Goal: Obtain resource: Download file/media

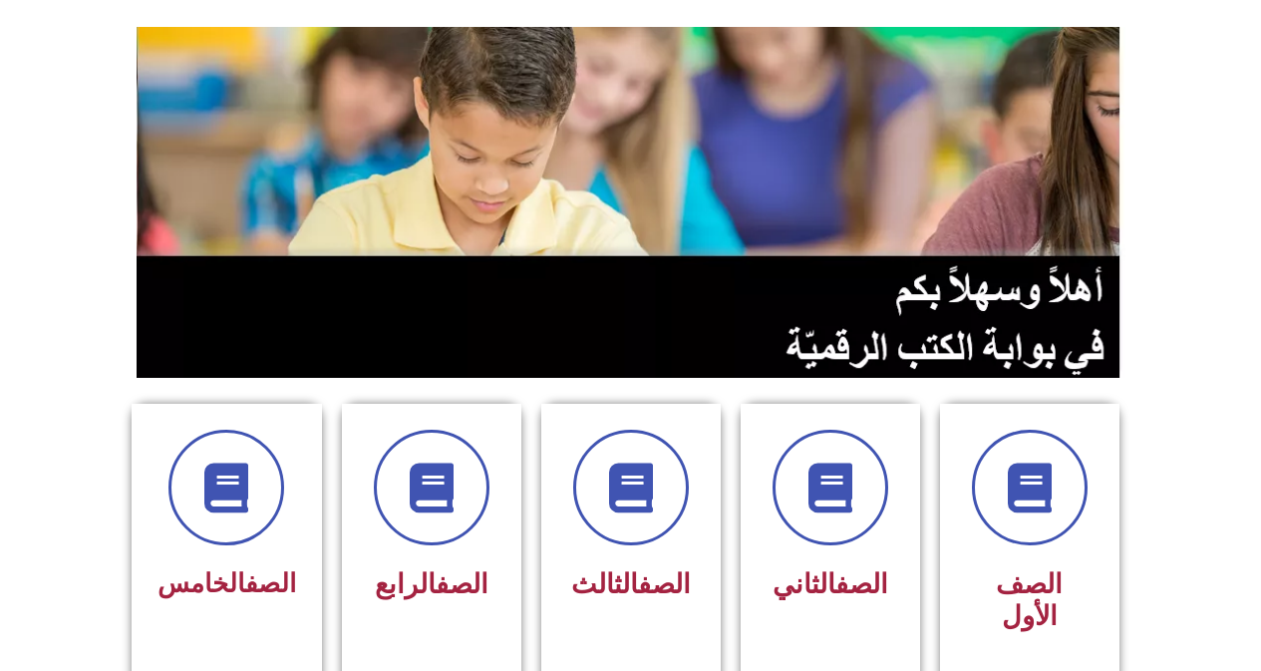
scroll to position [399, 0]
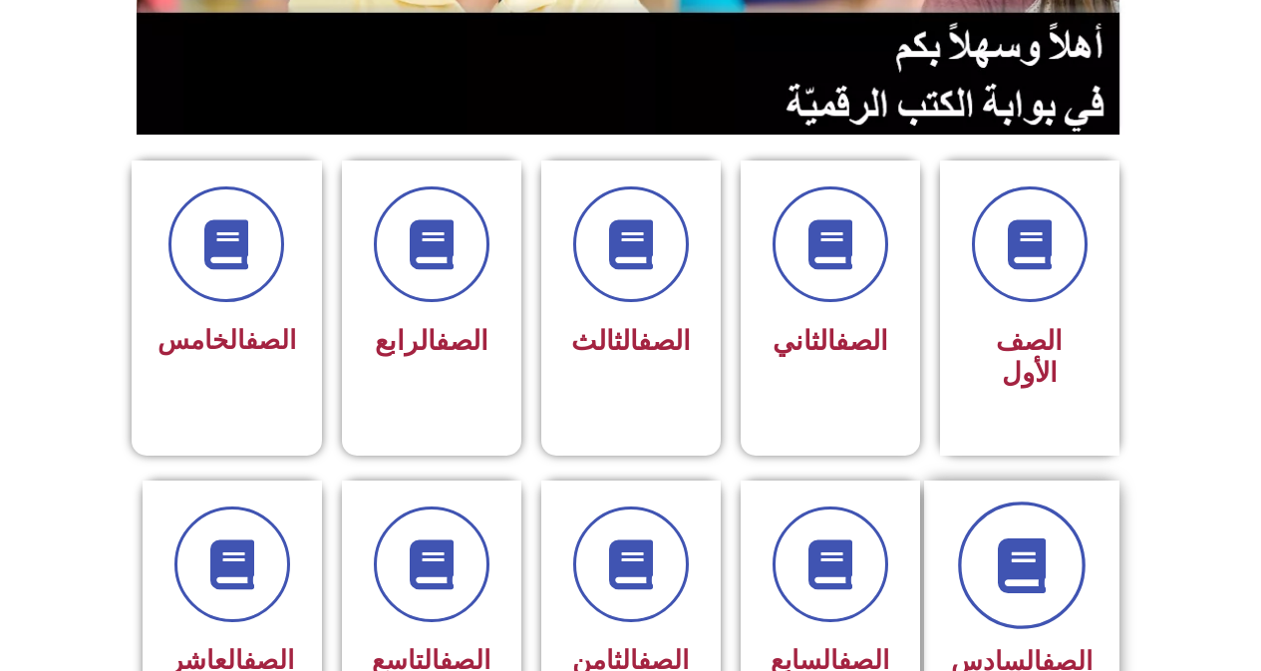
click at [1010, 580] on span at bounding box center [1022, 565] width 128 height 128
click at [1010, 578] on span at bounding box center [1022, 565] width 128 height 128
click at [1009, 569] on span at bounding box center [1022, 565] width 128 height 128
click at [1009, 567] on span at bounding box center [1022, 565] width 128 height 128
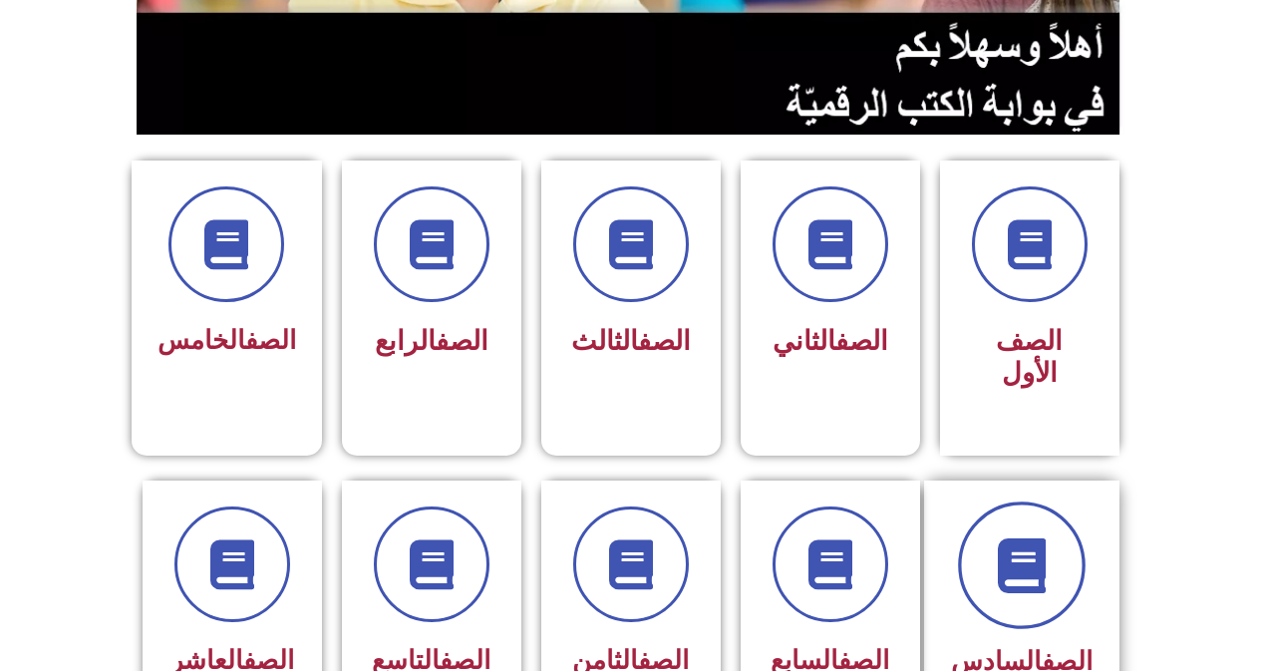
click at [1034, 537] on icon at bounding box center [1021, 564] width 55 height 55
click at [1035, 537] on icon at bounding box center [1021, 564] width 55 height 55
click at [1036, 537] on icon at bounding box center [1021, 564] width 55 height 55
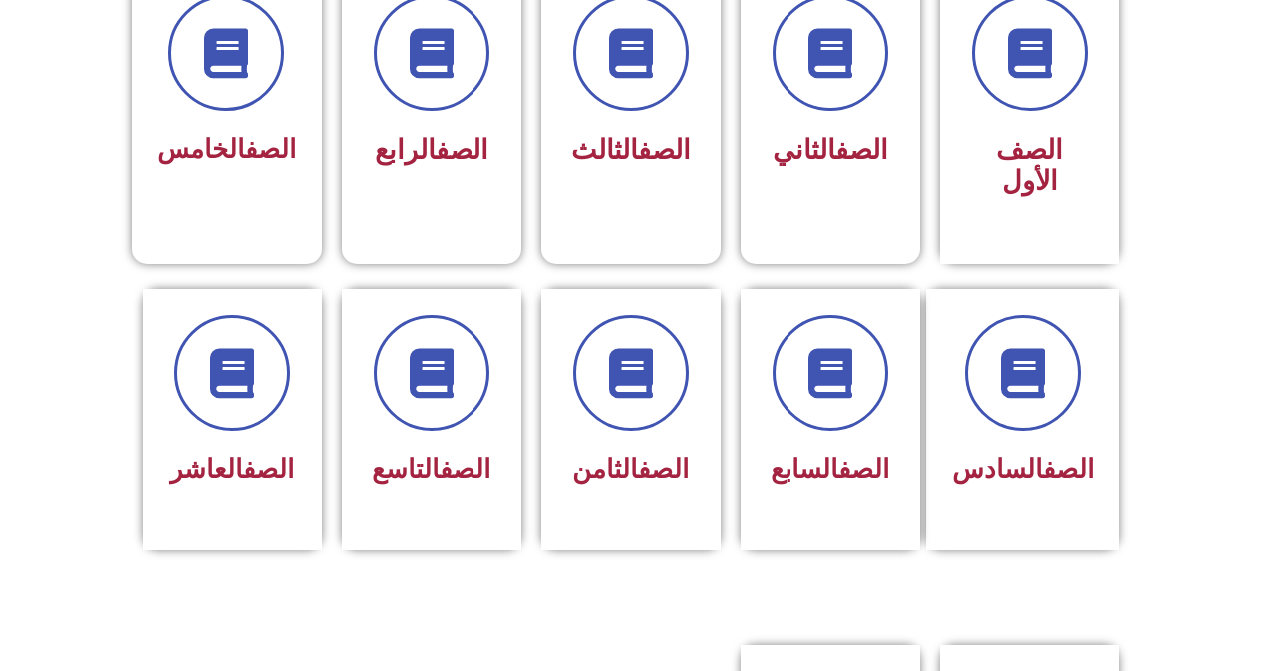
scroll to position [598, 0]
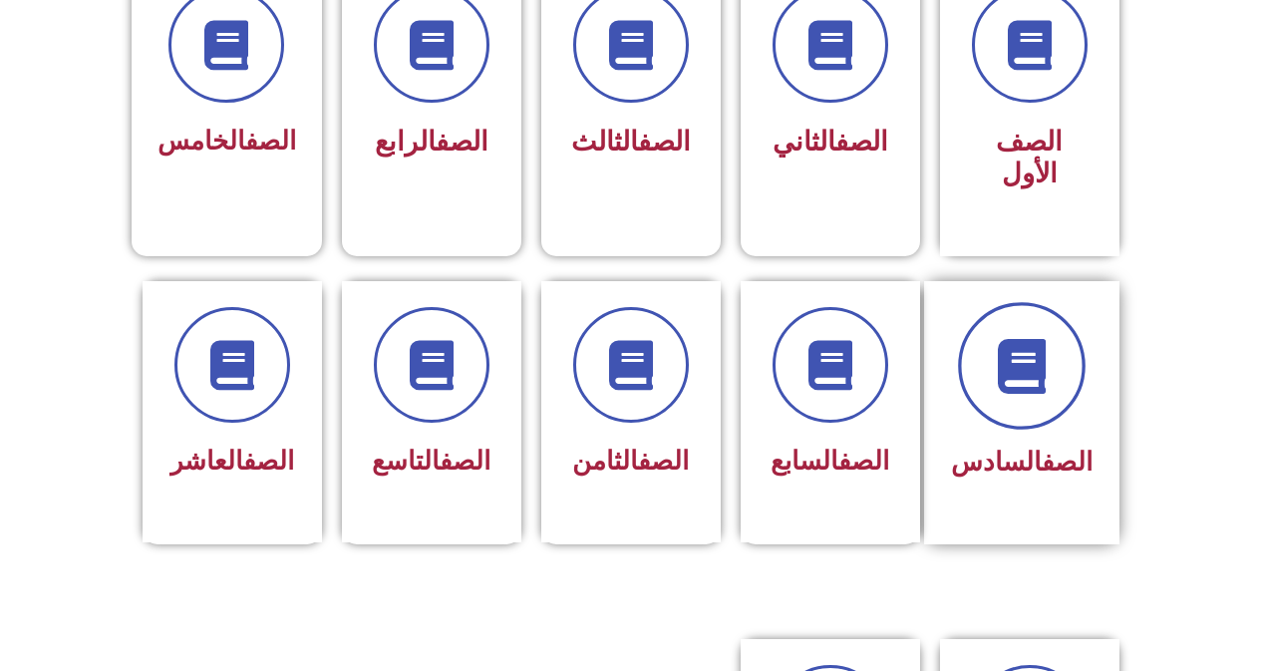
click at [1021, 350] on icon at bounding box center [1021, 365] width 55 height 55
click at [1024, 345] on icon at bounding box center [1021, 365] width 55 height 55
click at [1019, 345] on icon at bounding box center [1021, 365] width 55 height 55
click at [1022, 345] on icon at bounding box center [1021, 365] width 55 height 55
click at [1029, 340] on icon at bounding box center [1021, 365] width 55 height 55
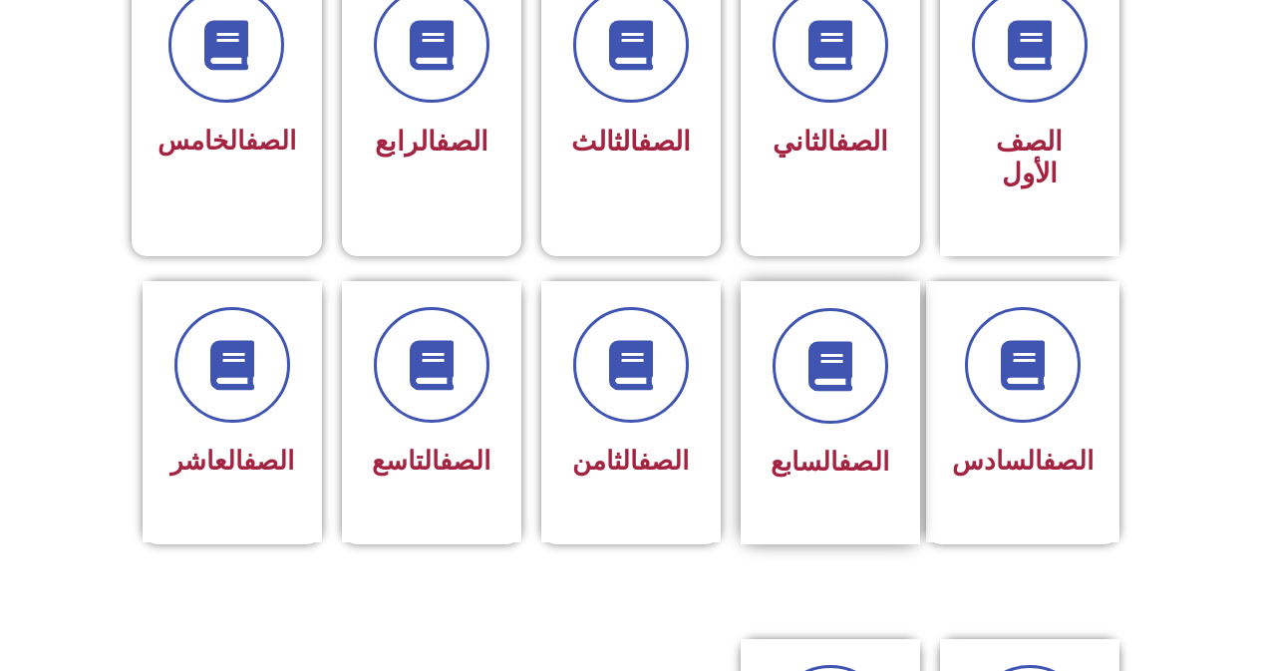
drag, startPoint x: 890, startPoint y: 419, endPoint x: 870, endPoint y: 400, distance: 27.5
drag, startPoint x: 870, startPoint y: 400, endPoint x: 1087, endPoint y: 414, distance: 217.7
click at [1095, 416] on div "الصف السادس" at bounding box center [1021, 412] width 195 height 263
click at [1081, 438] on div "الصف السادس" at bounding box center [1022, 462] width 142 height 49
click at [1079, 438] on div "الصف السادس" at bounding box center [1022, 462] width 142 height 49
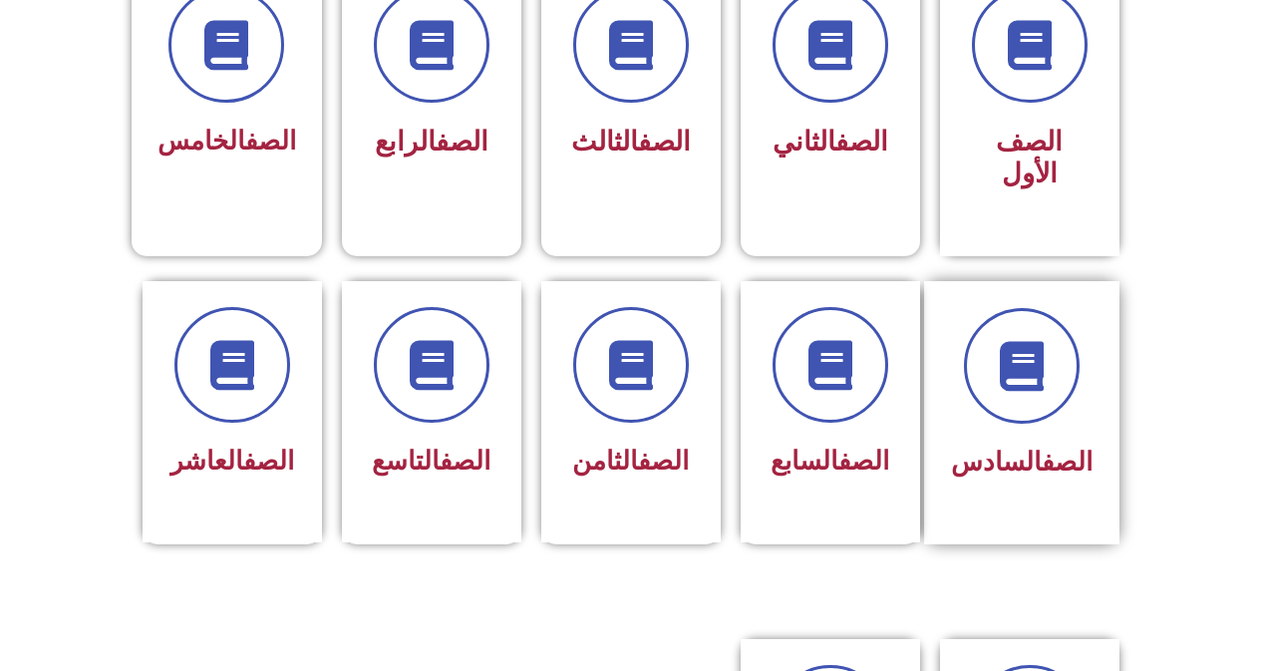
click at [1078, 438] on div "الصف السادس" at bounding box center [1022, 462] width 142 height 49
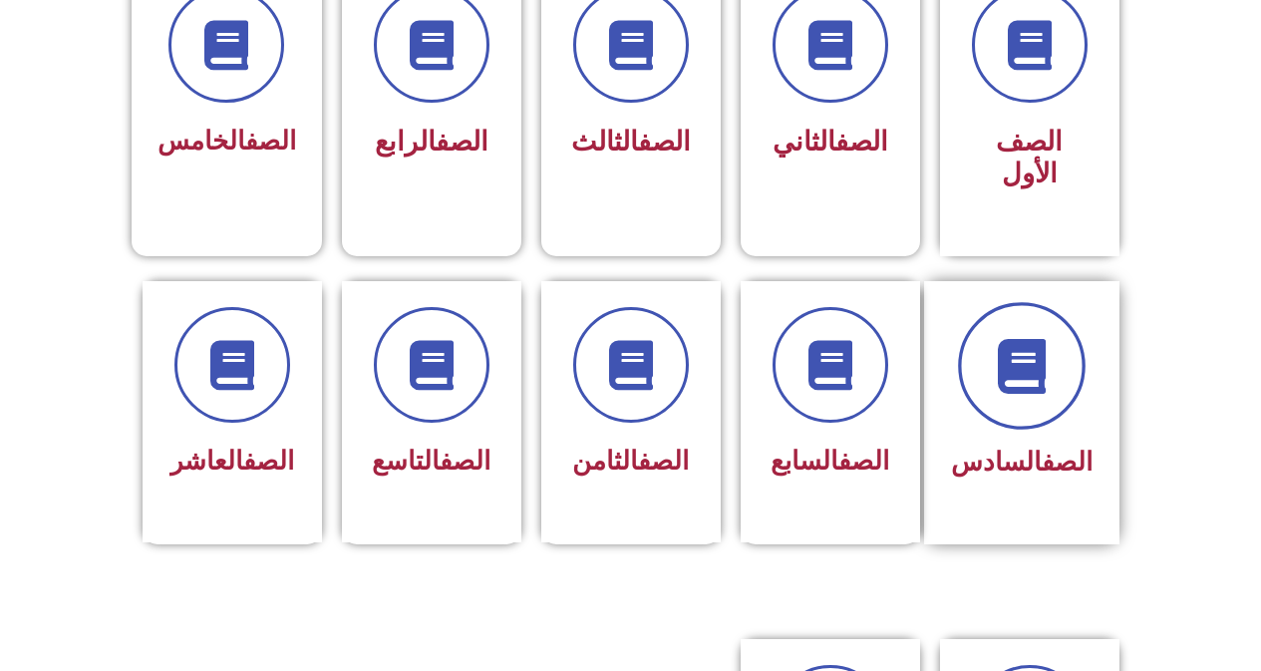
click at [1016, 338] on icon at bounding box center [1021, 365] width 55 height 55
click at [1018, 338] on icon at bounding box center [1021, 365] width 55 height 55
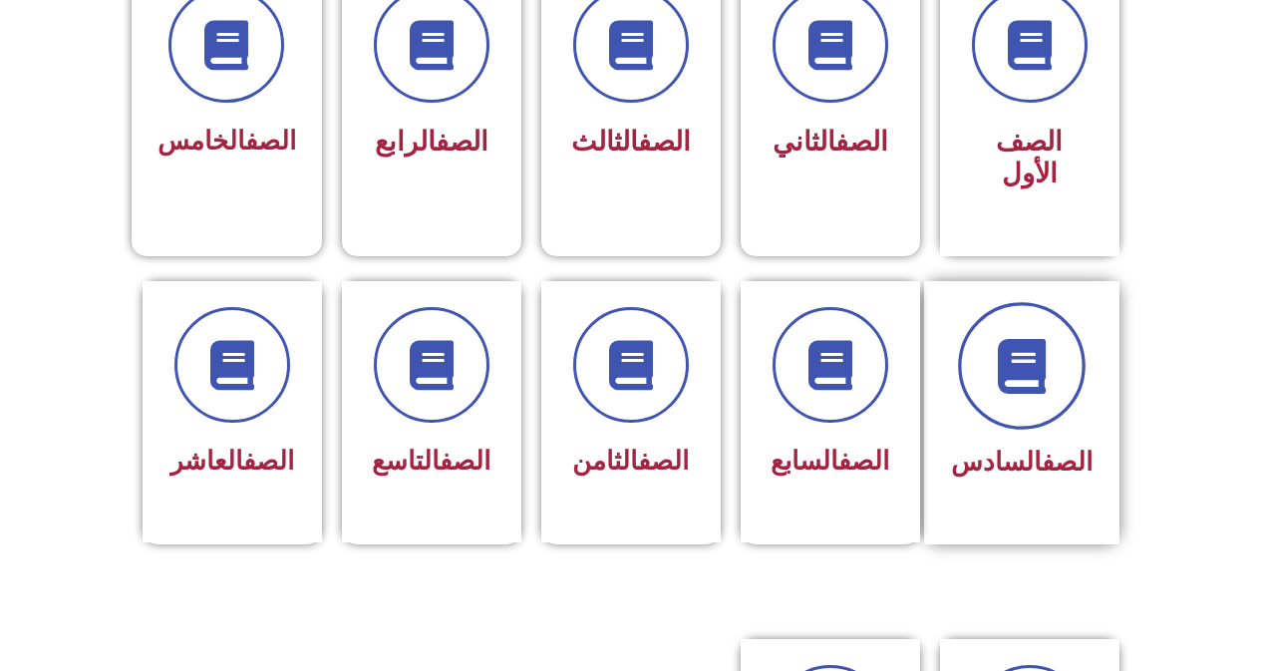
click at [1007, 302] on span at bounding box center [1022, 366] width 128 height 128
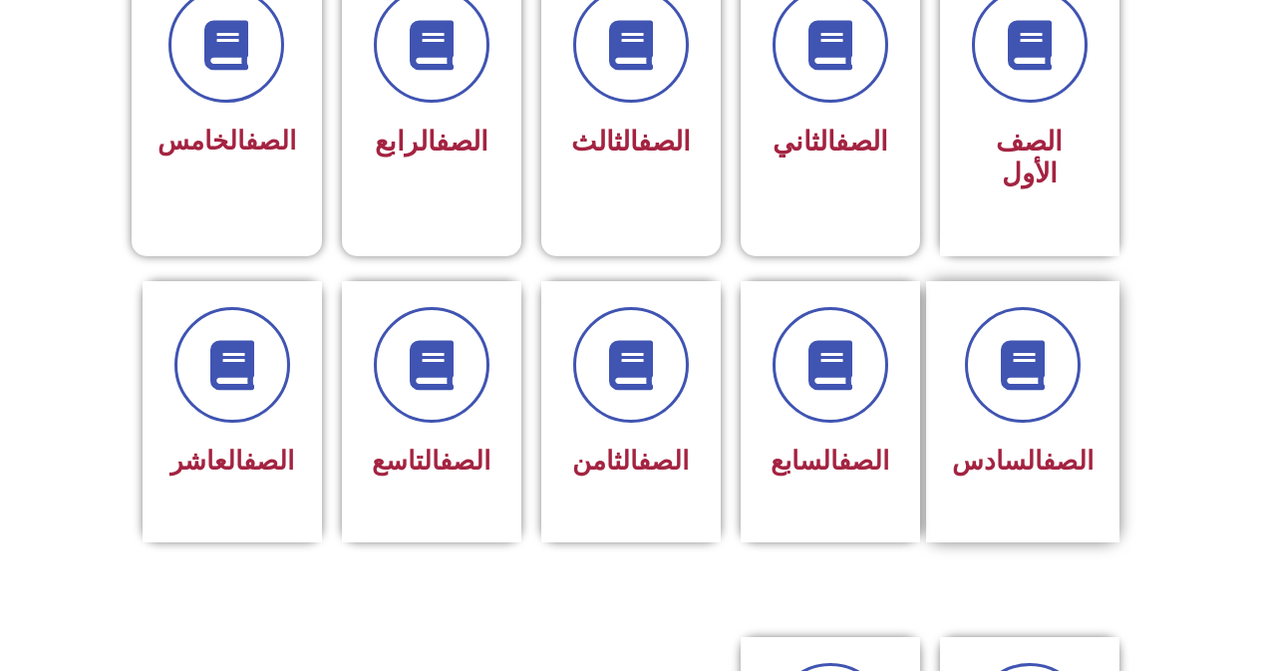
click at [1120, 406] on div "الصف السادس" at bounding box center [1029, 411] width 199 height 261
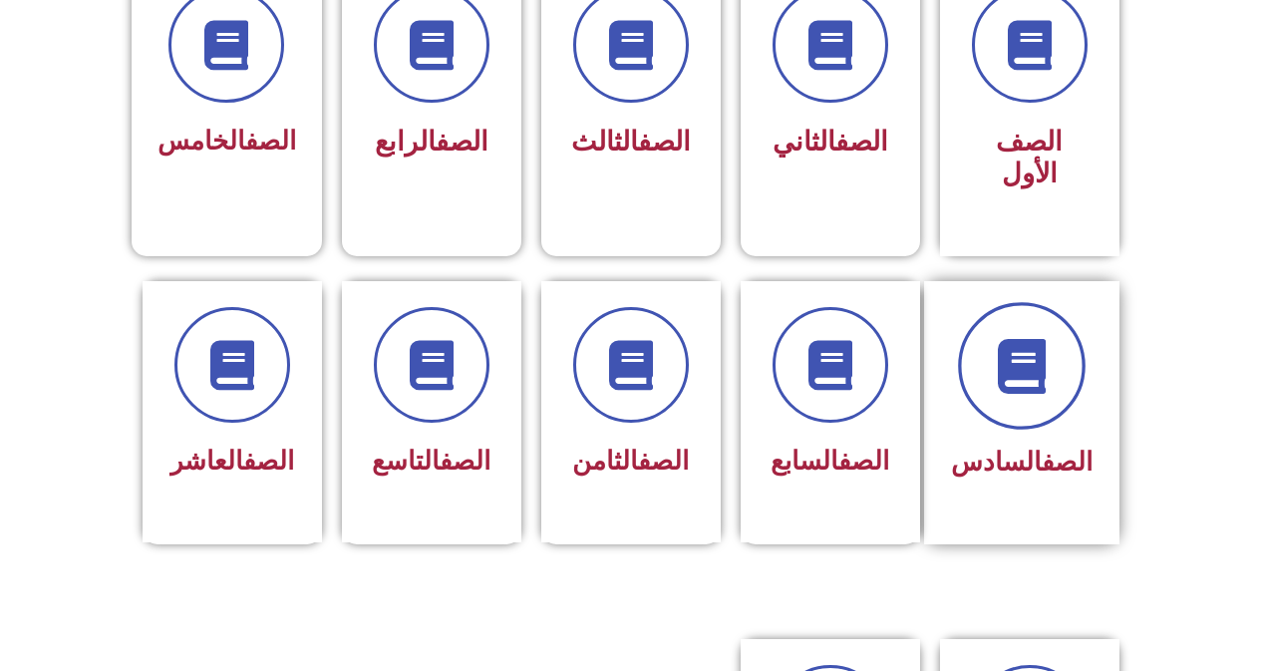
drag, startPoint x: 1079, startPoint y: 379, endPoint x: 1055, endPoint y: 370, distance: 25.5
click at [1074, 377] on div at bounding box center [1022, 366] width 142 height 116
click at [1052, 369] on span at bounding box center [1022, 366] width 128 height 128
drag, startPoint x: 1051, startPoint y: 368, endPoint x: 1040, endPoint y: 360, distance: 13.6
click at [1050, 367] on span at bounding box center [1022, 366] width 128 height 128
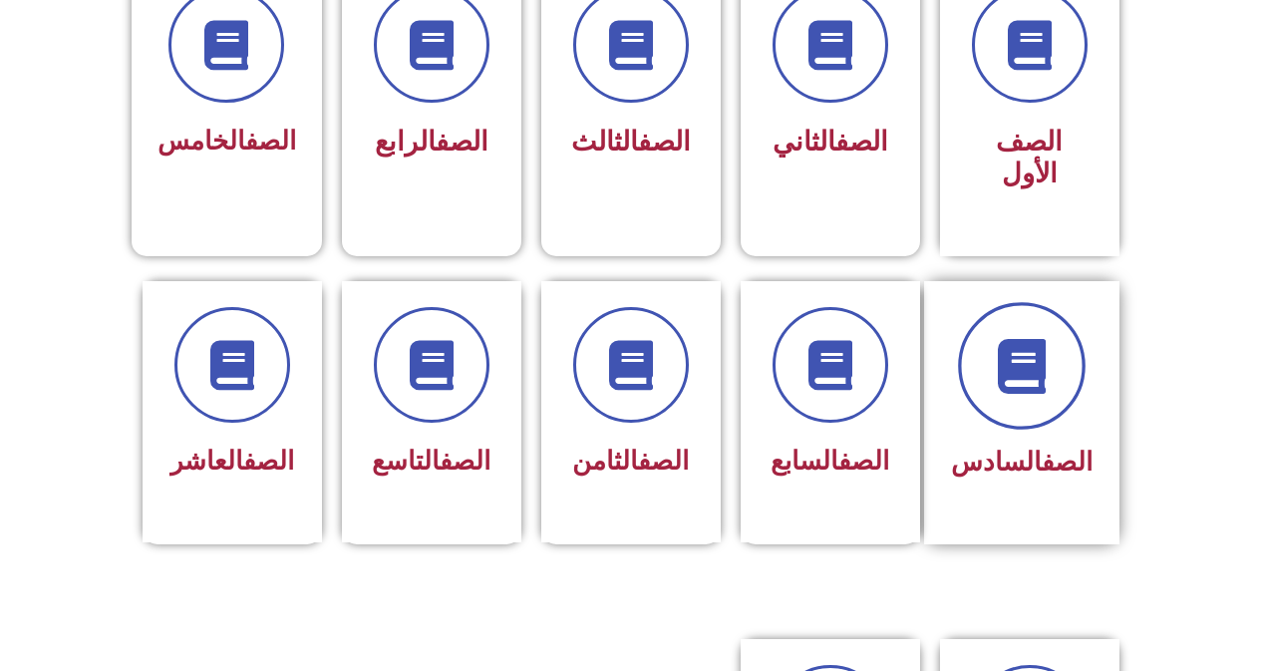
click at [1040, 360] on icon at bounding box center [1021, 365] width 55 height 55
click at [1058, 352] on span at bounding box center [1022, 366] width 128 height 128
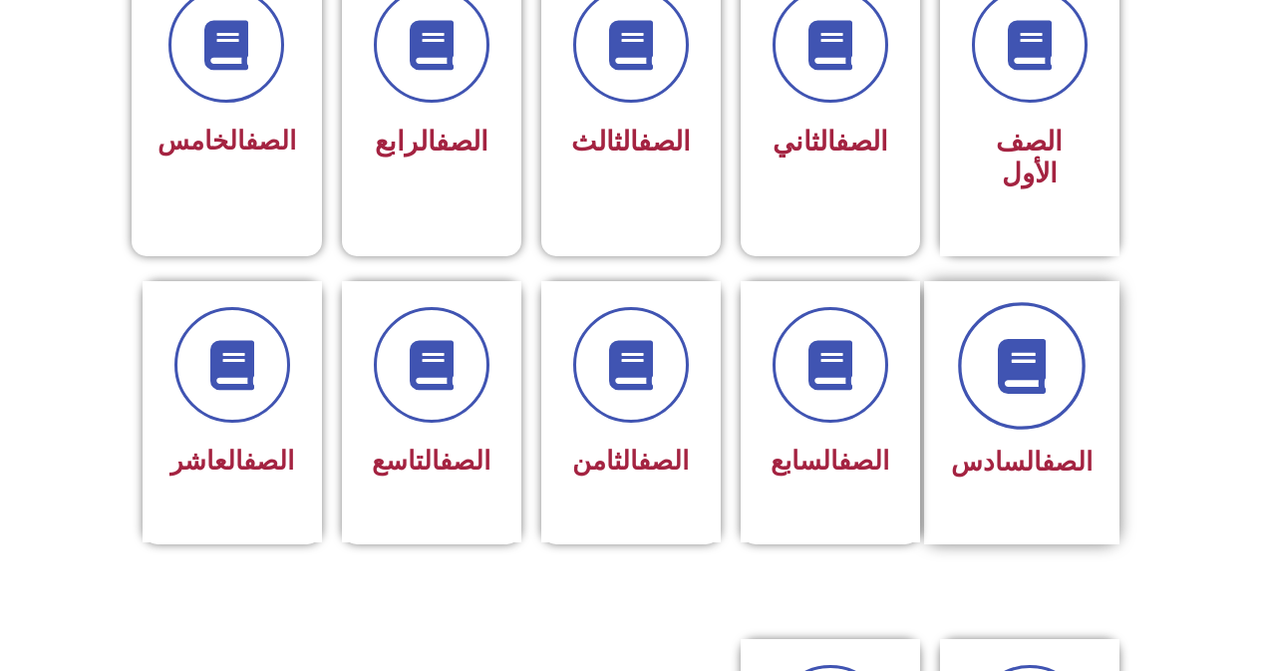
click at [1058, 352] on span at bounding box center [1022, 366] width 128 height 128
click at [1058, 349] on span at bounding box center [1022, 366] width 128 height 128
click at [1063, 350] on span at bounding box center [1022, 366] width 128 height 128
click at [1077, 353] on span at bounding box center [1022, 366] width 128 height 128
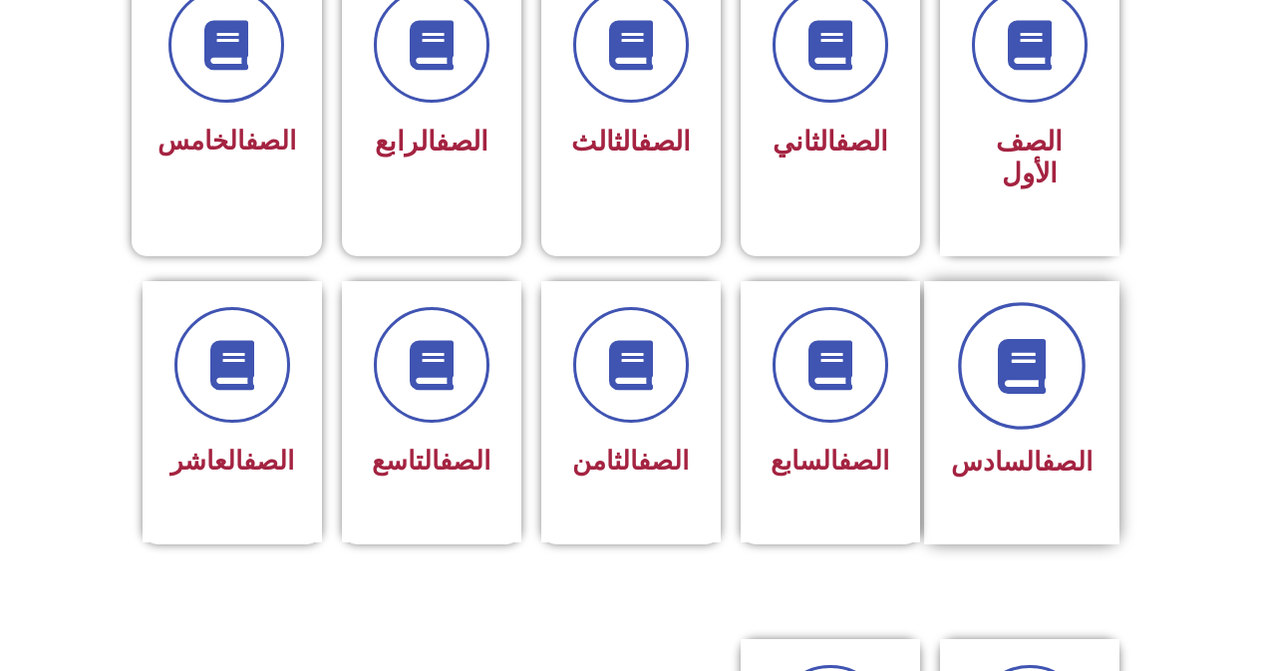
click at [1077, 353] on span at bounding box center [1022, 366] width 128 height 128
click at [1033, 346] on icon at bounding box center [1021, 365] width 55 height 55
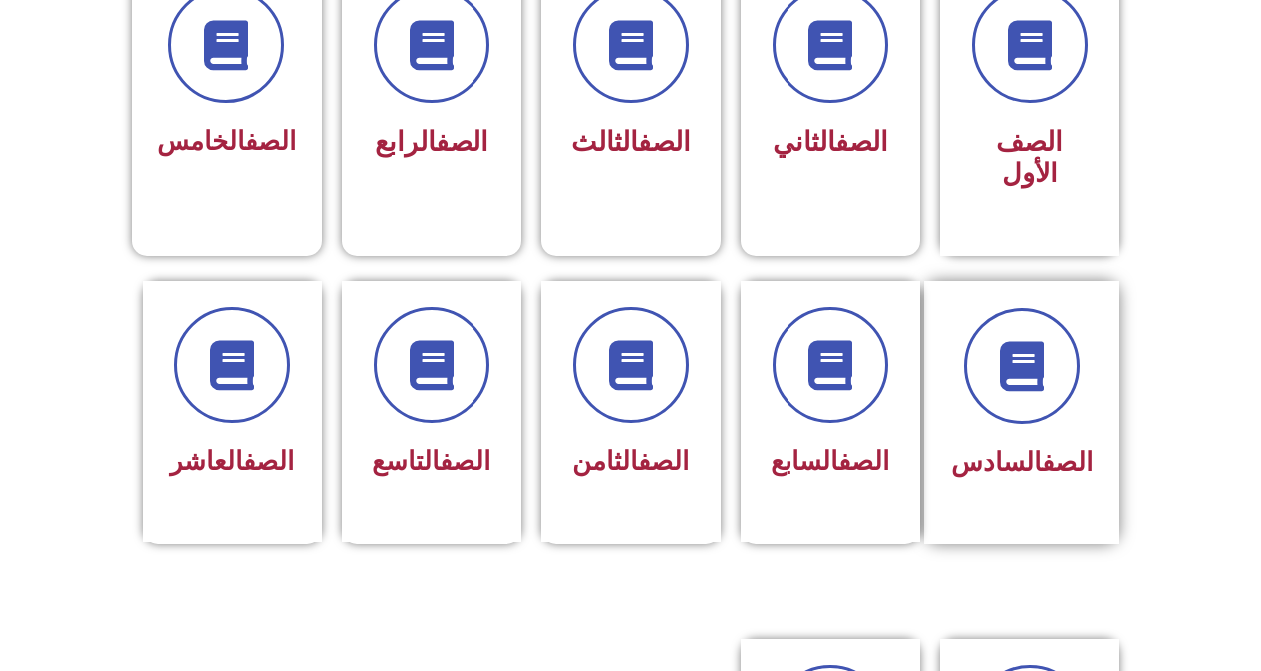
click at [1041, 446] on link "الصف" at bounding box center [1066, 461] width 51 height 30
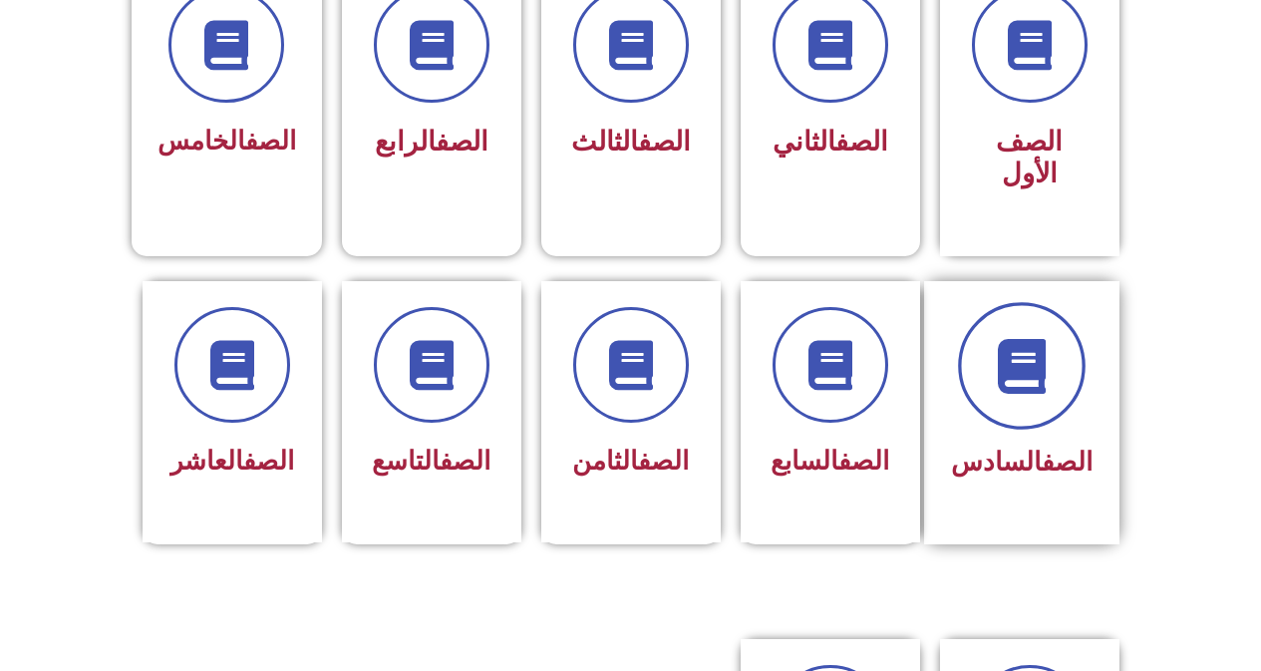
click at [1003, 342] on icon at bounding box center [1021, 365] width 55 height 55
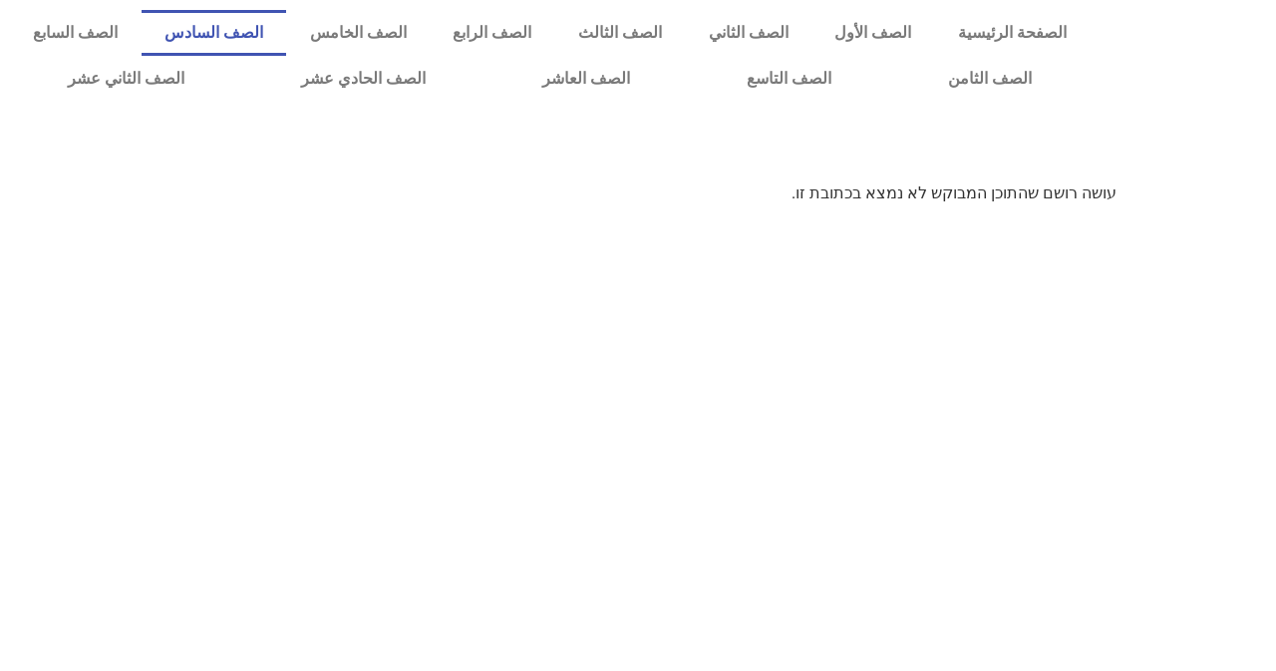
click at [287, 27] on link "الصف السادس" at bounding box center [214, 33] width 145 height 46
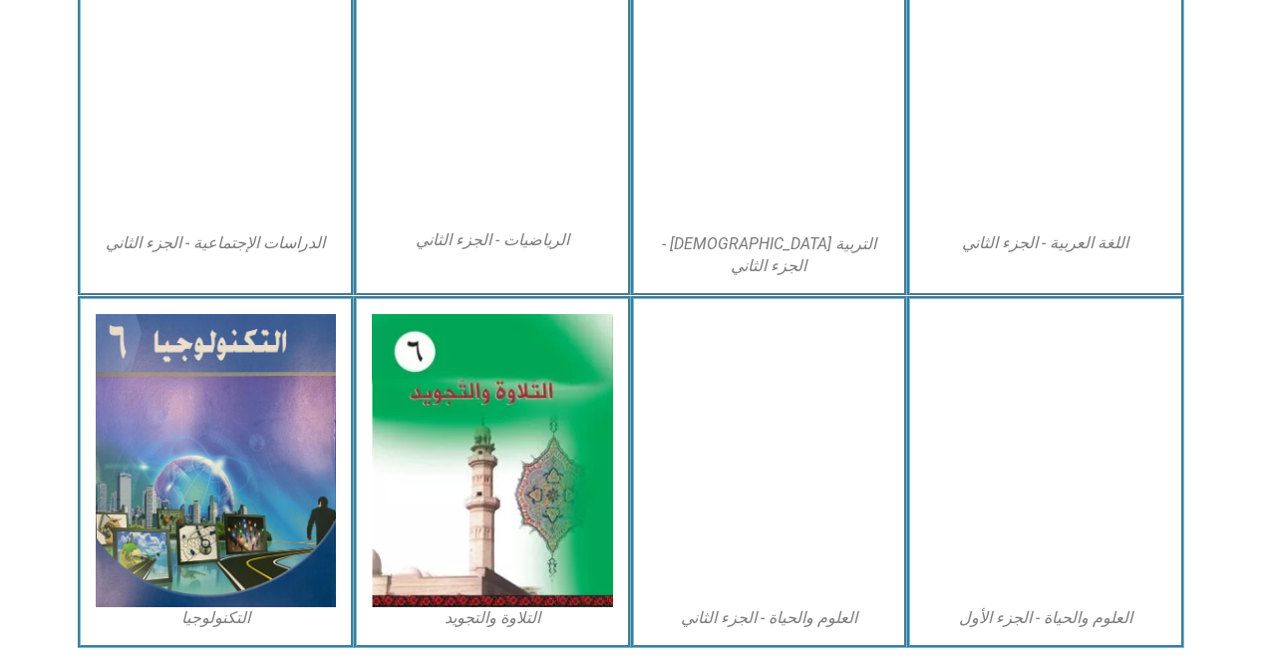
scroll to position [1096, 0]
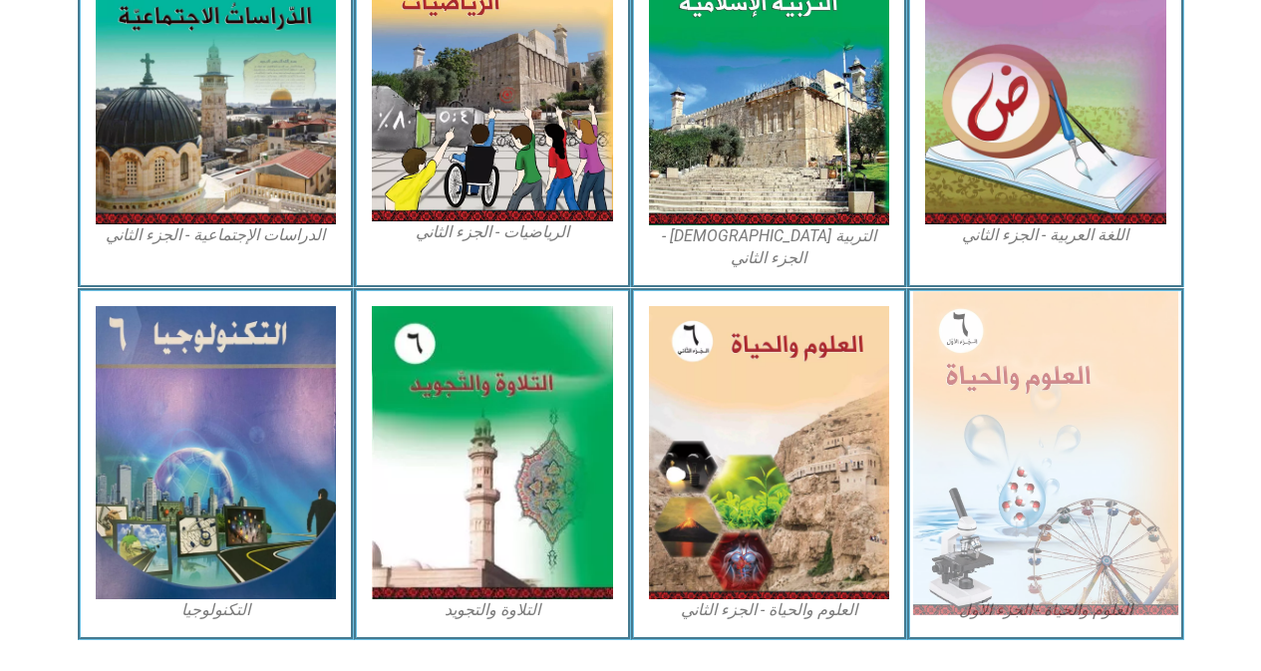
click at [1087, 335] on img at bounding box center [1045, 452] width 265 height 323
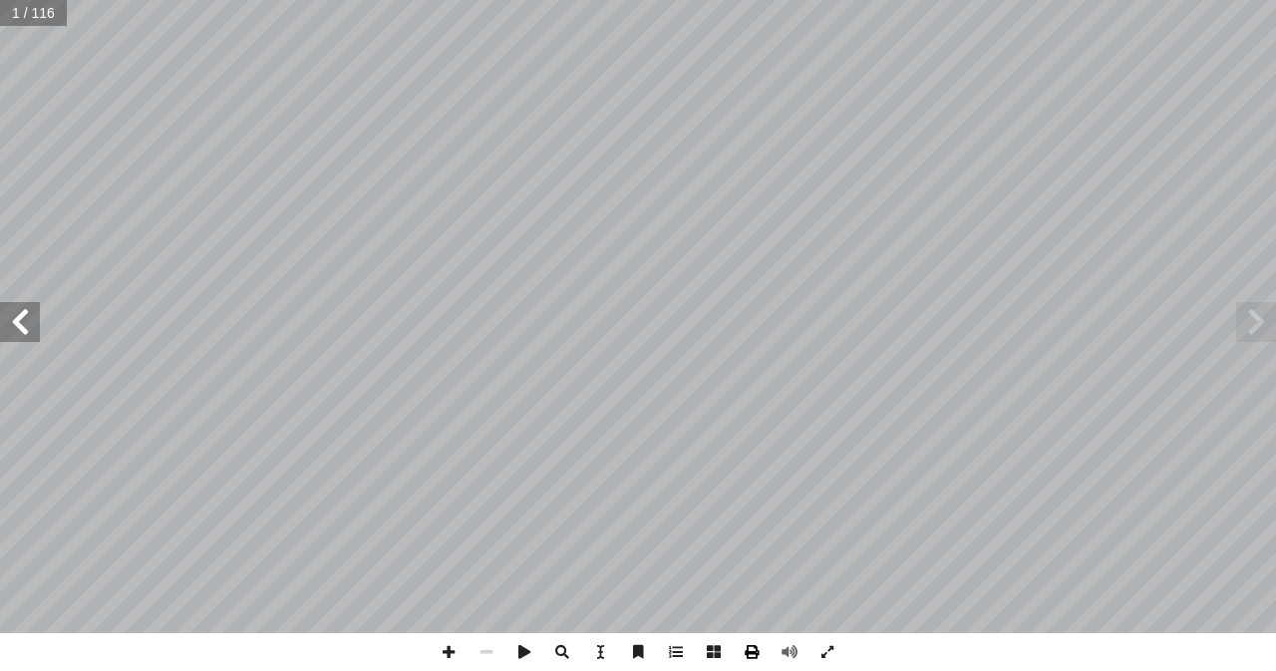
click at [748, 659] on span at bounding box center [751, 652] width 38 height 38
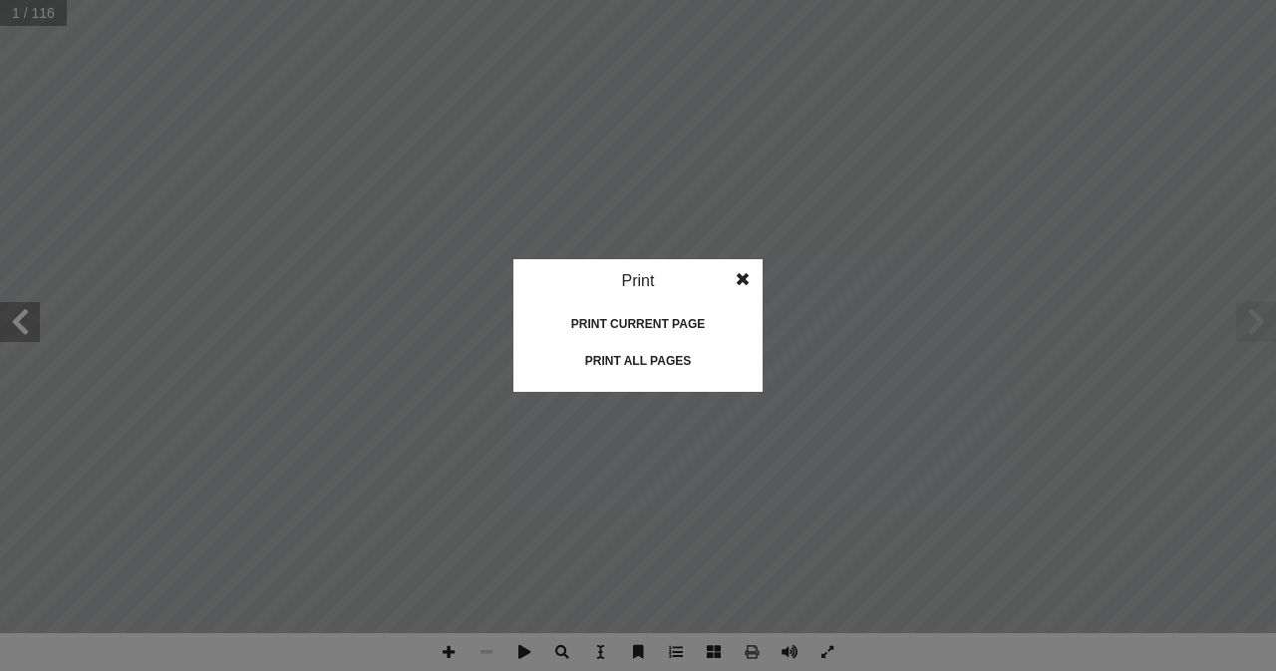
click at [663, 361] on div "Print all pages" at bounding box center [637, 361] width 199 height 32
